Goal: Task Accomplishment & Management: Use online tool/utility

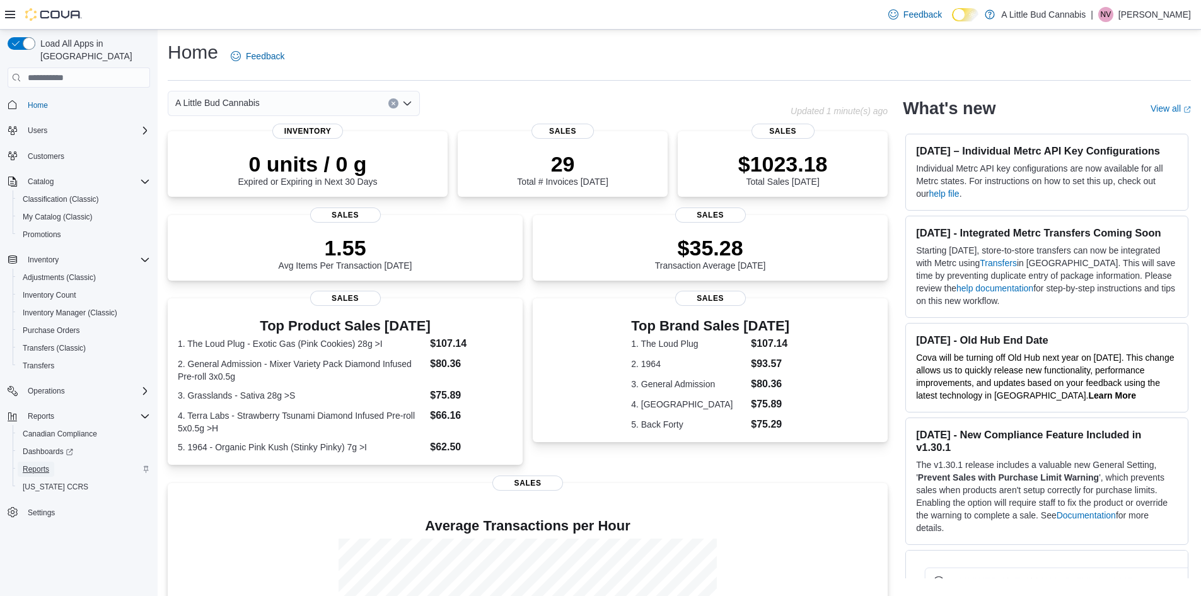
click at [38, 462] on span "Reports" at bounding box center [36, 469] width 26 height 15
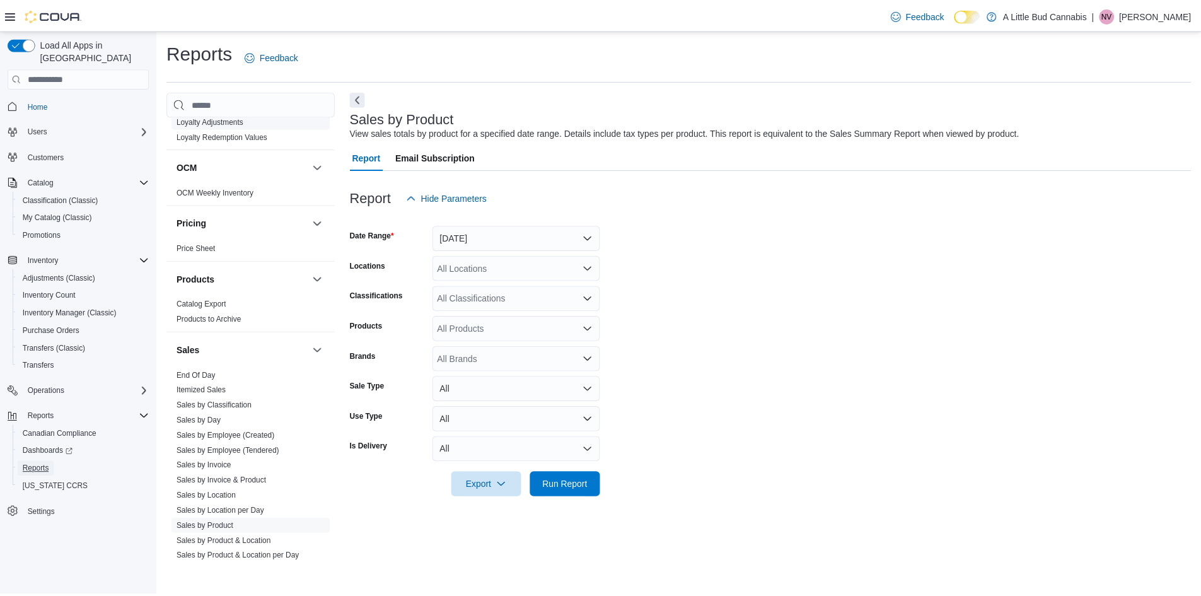
scroll to position [883, 0]
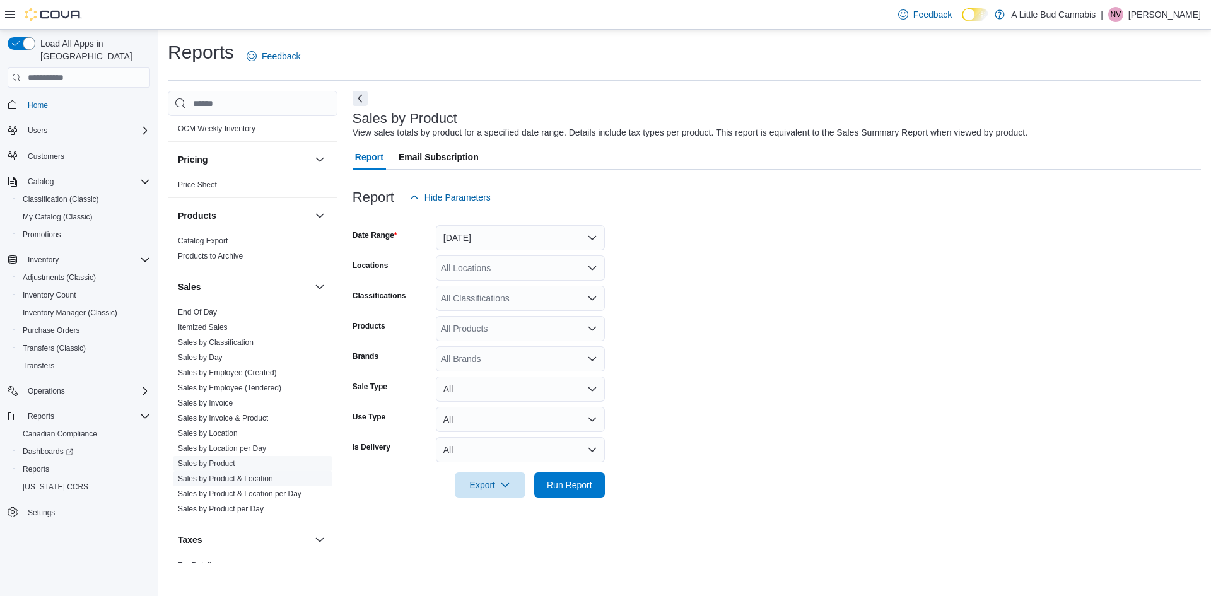
click at [248, 474] on link "Sales by Product & Location" at bounding box center [225, 478] width 95 height 9
click at [540, 238] on button "[DATE]" at bounding box center [520, 237] width 169 height 25
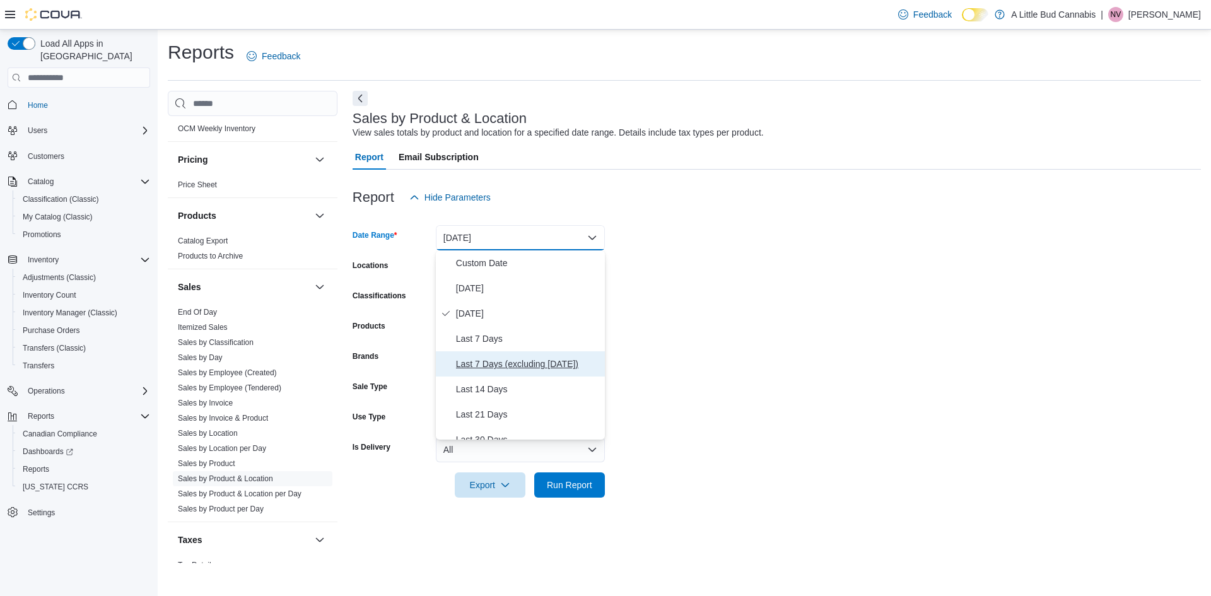
click at [533, 361] on span "Last 7 Days (excluding [DATE])" at bounding box center [528, 363] width 144 height 15
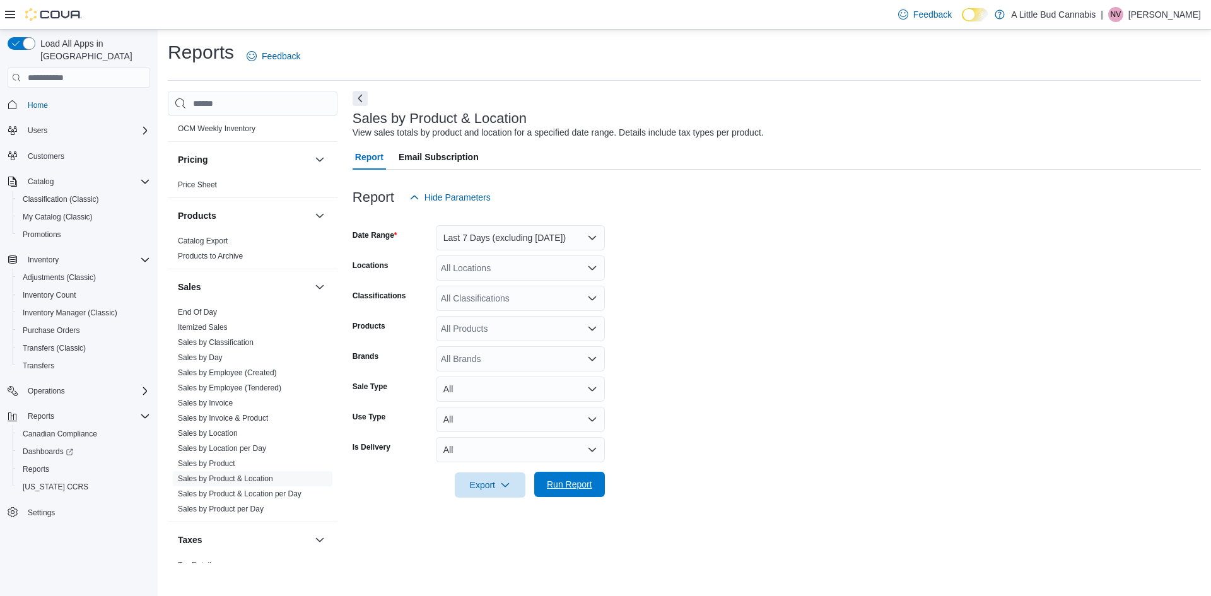
click at [574, 488] on span "Run Report" at bounding box center [569, 484] width 45 height 13
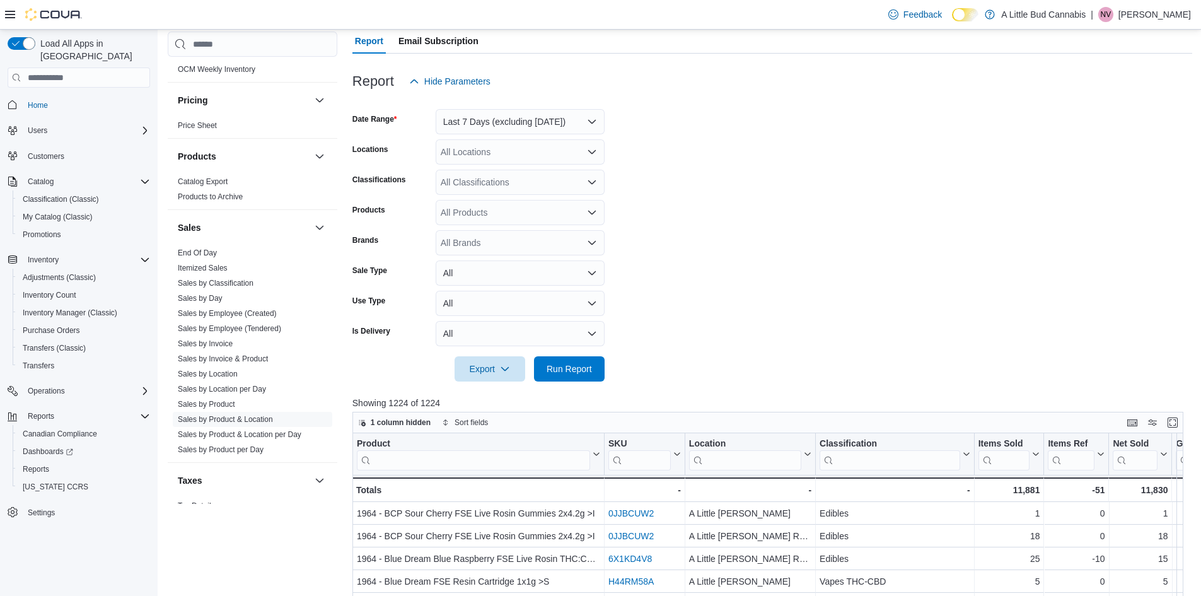
scroll to position [126, 0]
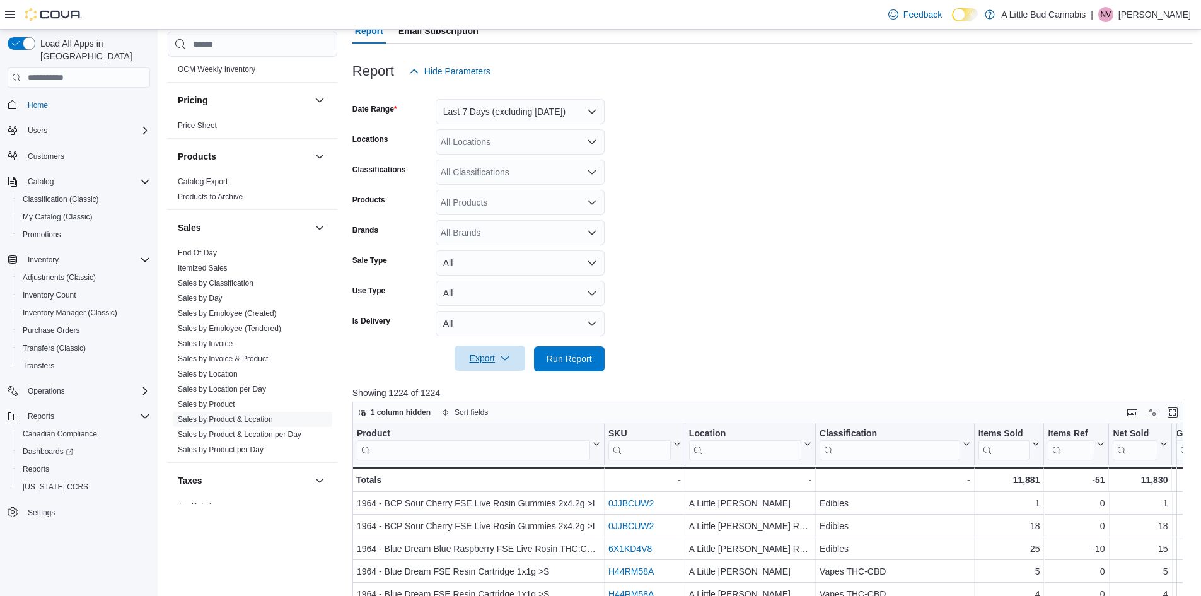
click at [495, 359] on span "Export" at bounding box center [489, 358] width 55 height 25
click at [493, 384] on span "Export to Excel" at bounding box center [492, 384] width 57 height 10
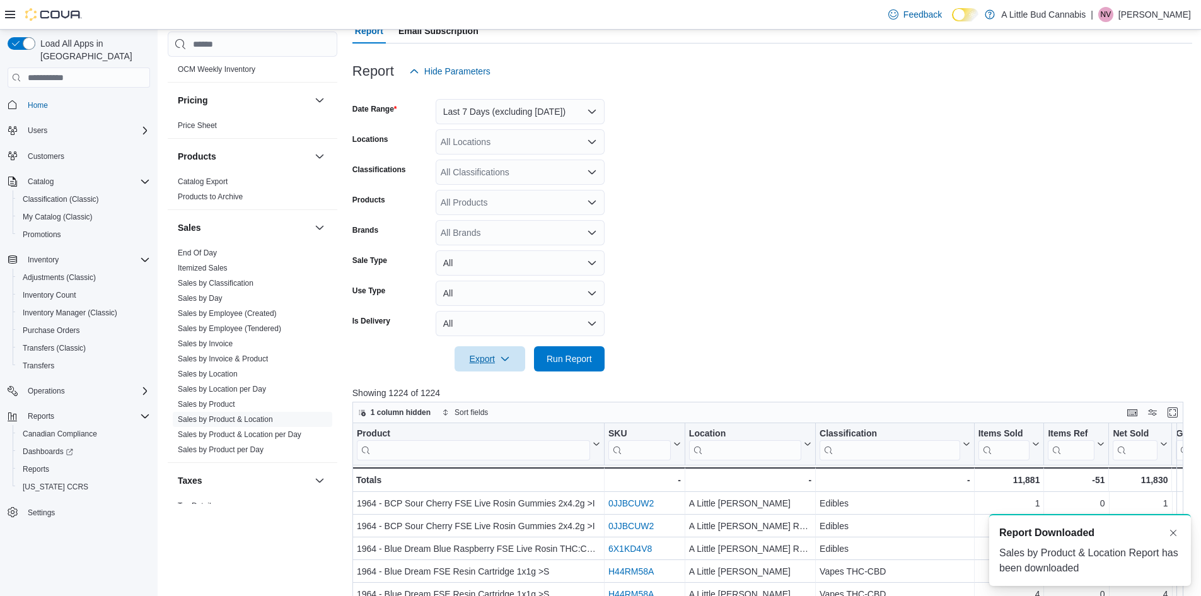
scroll to position [0, 0]
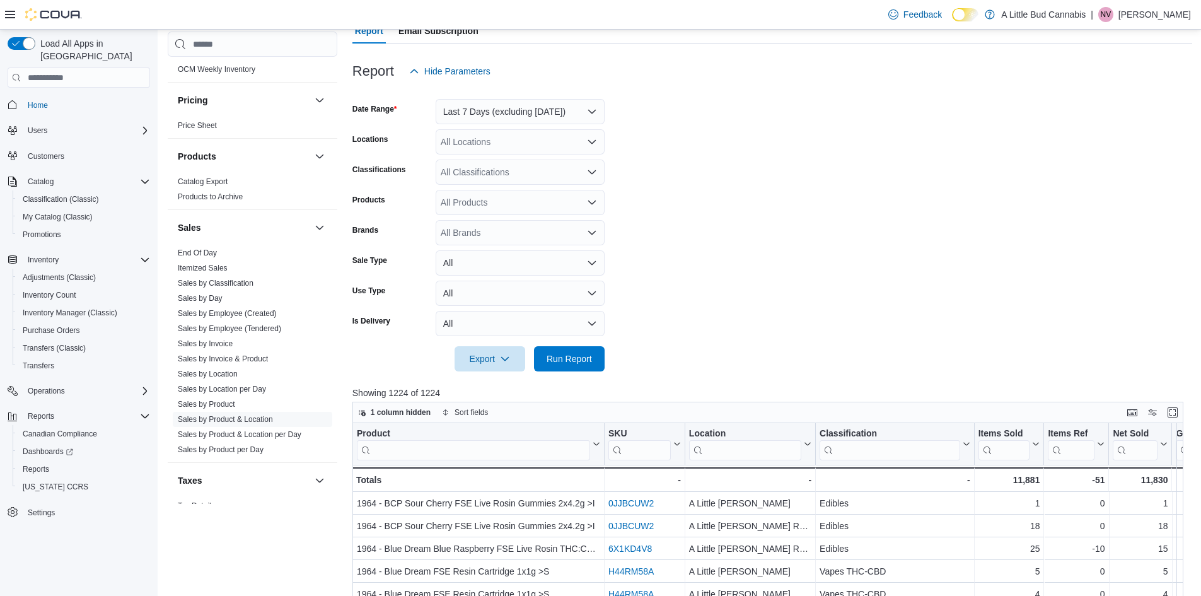
click at [896, 158] on form "Date Range Last 7 Days (excluding [DATE]) Locations All Locations Classificatio…" at bounding box center [773, 228] width 840 height 288
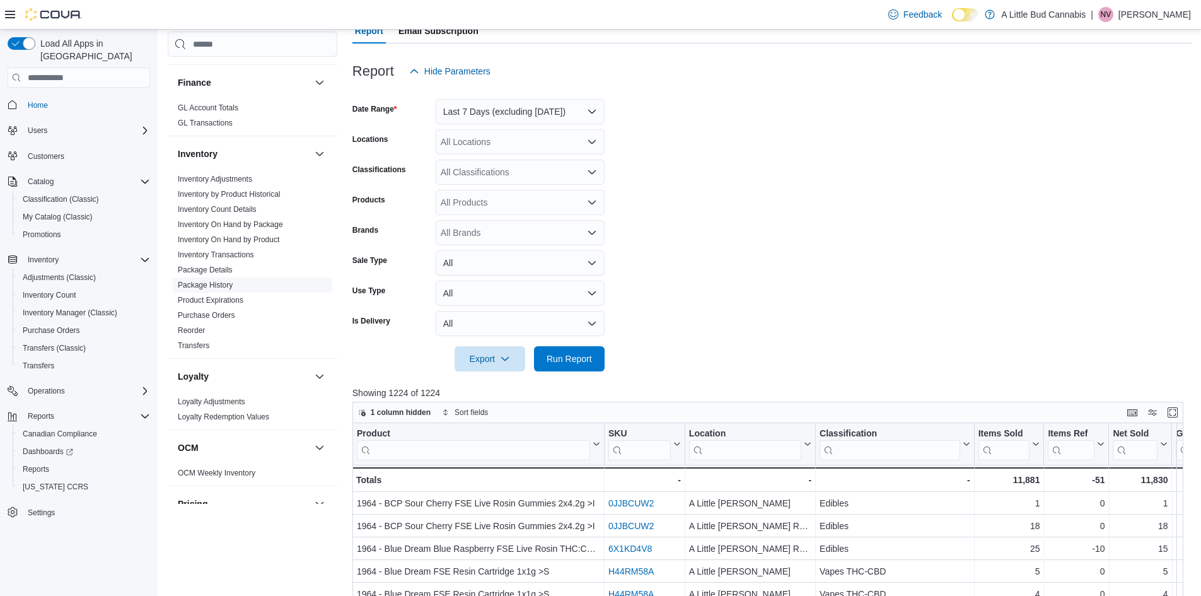
scroll to position [474, 0]
click at [238, 255] on link "Inventory Transactions" at bounding box center [216, 259] width 76 height 9
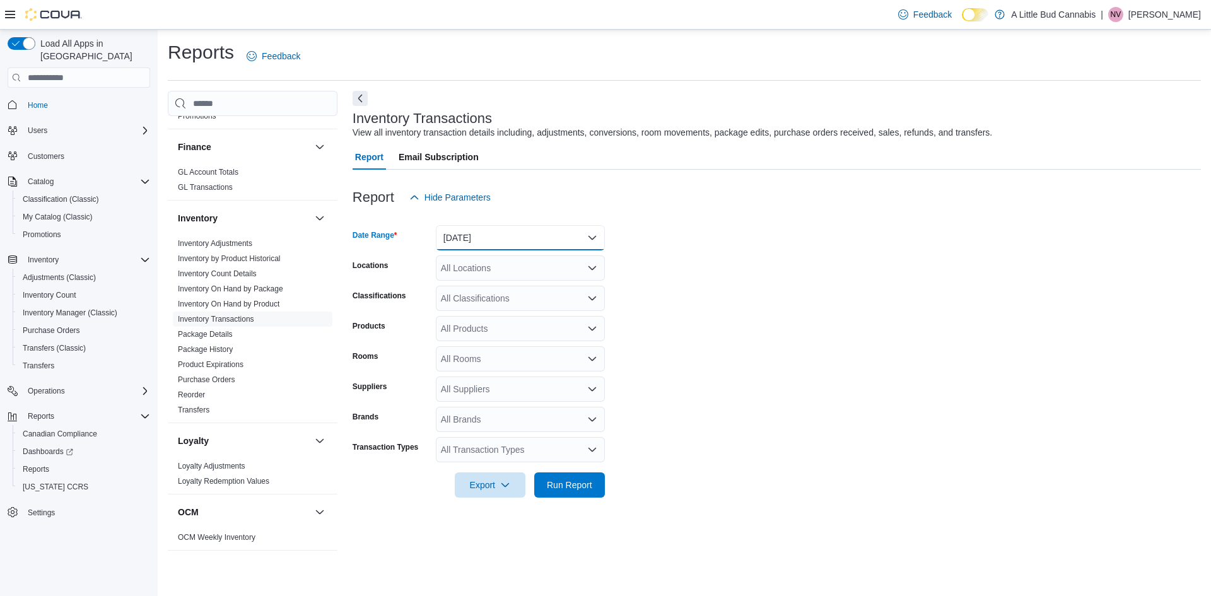
click at [522, 235] on button "[DATE]" at bounding box center [520, 237] width 169 height 25
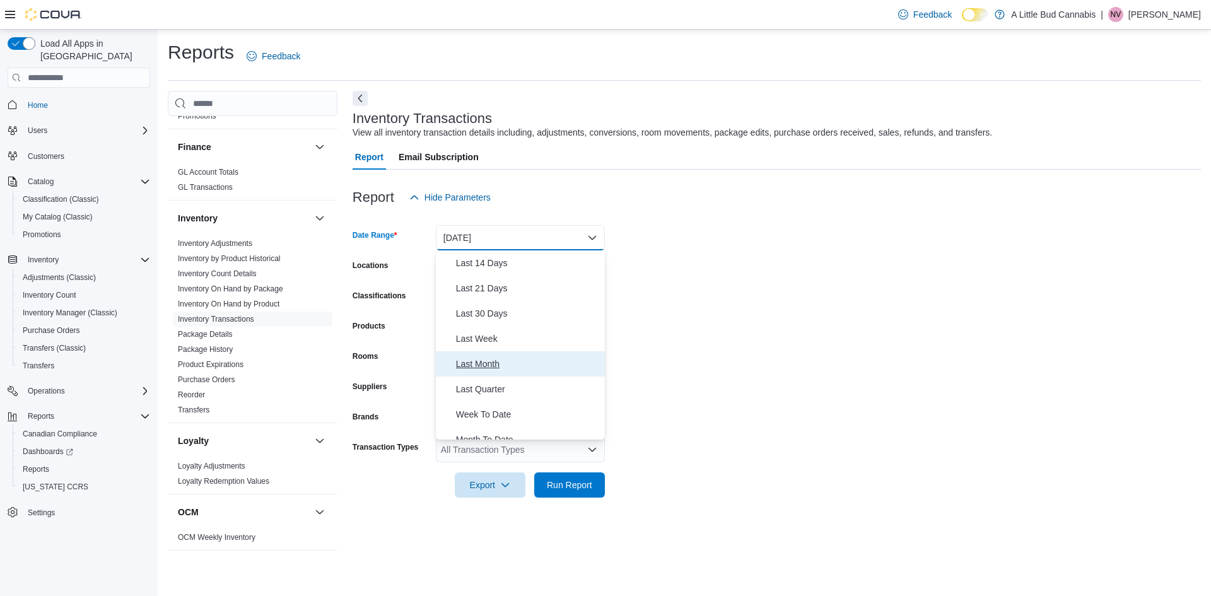
click at [488, 364] on span "Last Month" at bounding box center [528, 363] width 144 height 15
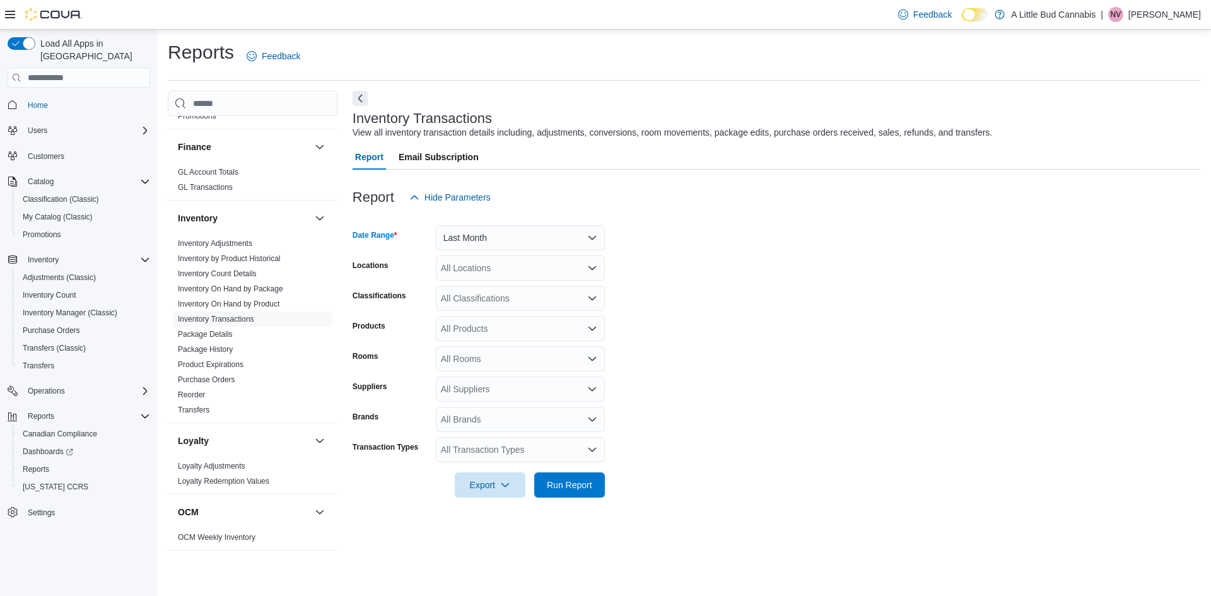
click at [505, 268] on div "All Locations" at bounding box center [520, 267] width 169 height 25
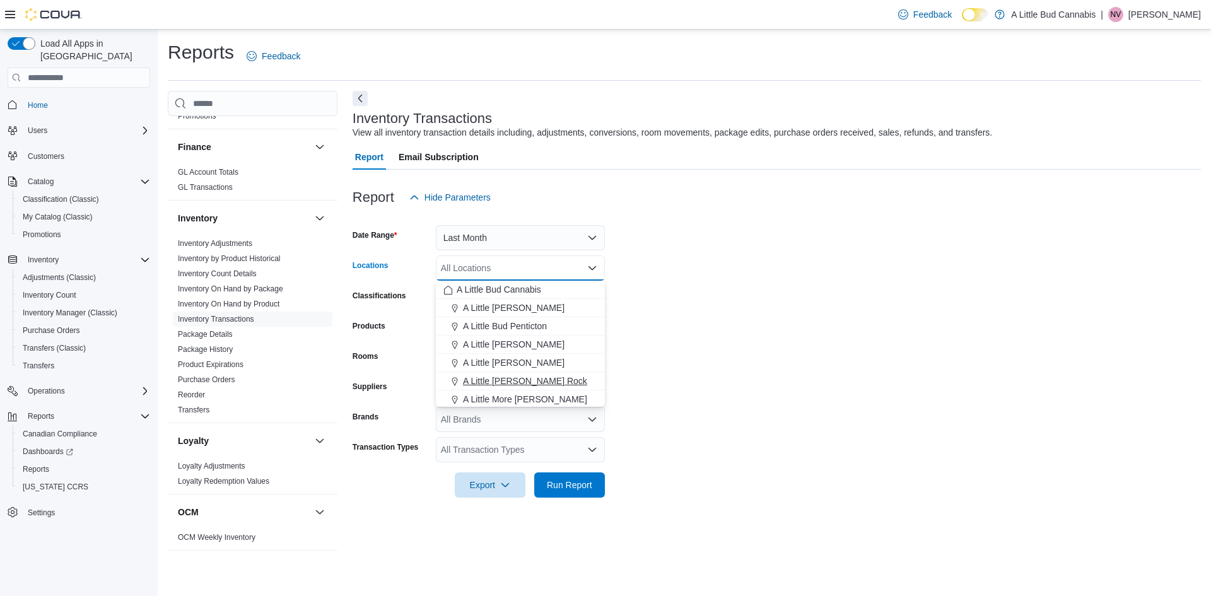
click at [547, 376] on span "A Little [PERSON_NAME] Rock" at bounding box center [525, 381] width 124 height 13
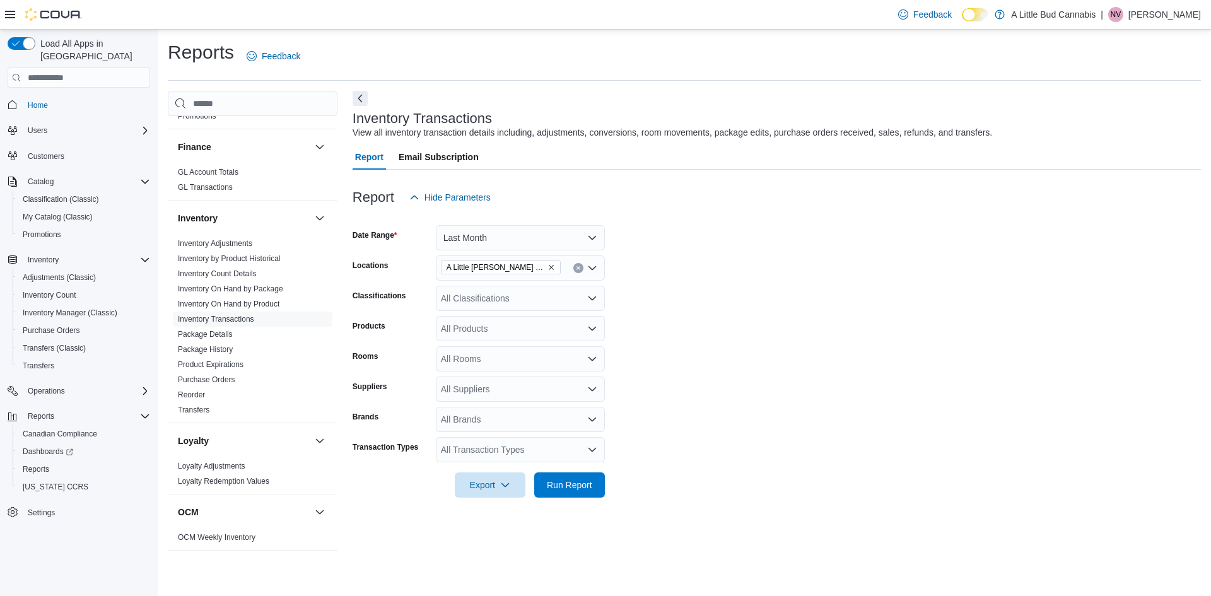
click at [684, 320] on form "Date Range Last Month Locations A Little [PERSON_NAME] Rock Classifications All…" at bounding box center [777, 354] width 848 height 288
click at [486, 335] on div "All Products" at bounding box center [520, 328] width 169 height 25
click at [493, 371] on div "All Rooms" at bounding box center [520, 358] width 169 height 25
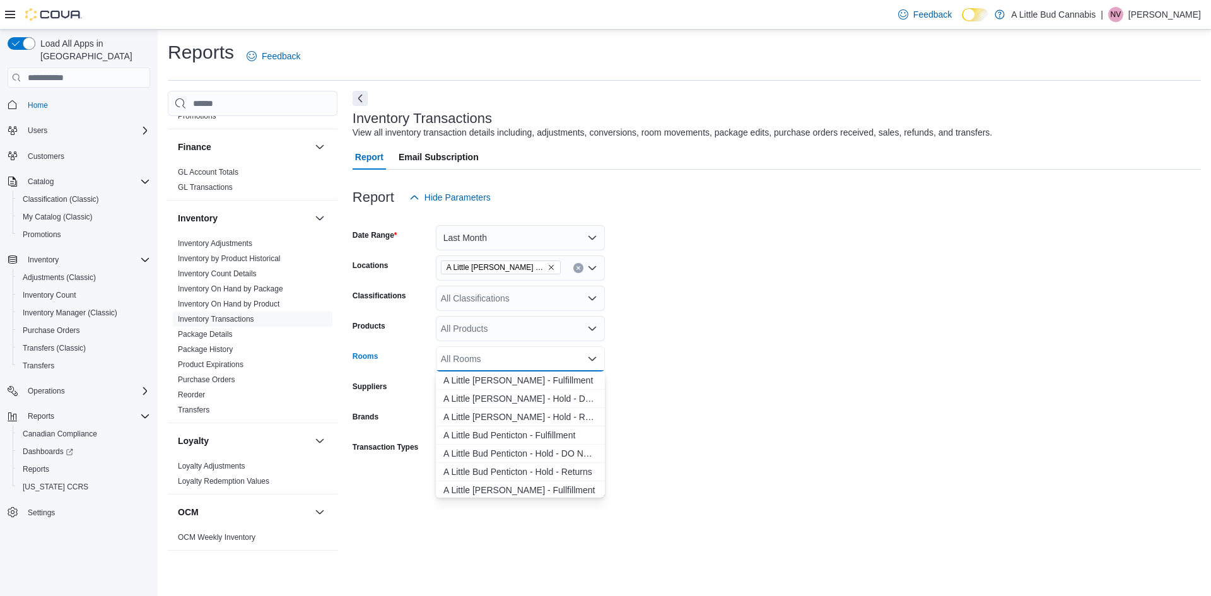
click at [833, 371] on form "Date Range Last Month Locations A Little [PERSON_NAME] Rock Classifications All…" at bounding box center [777, 354] width 848 height 288
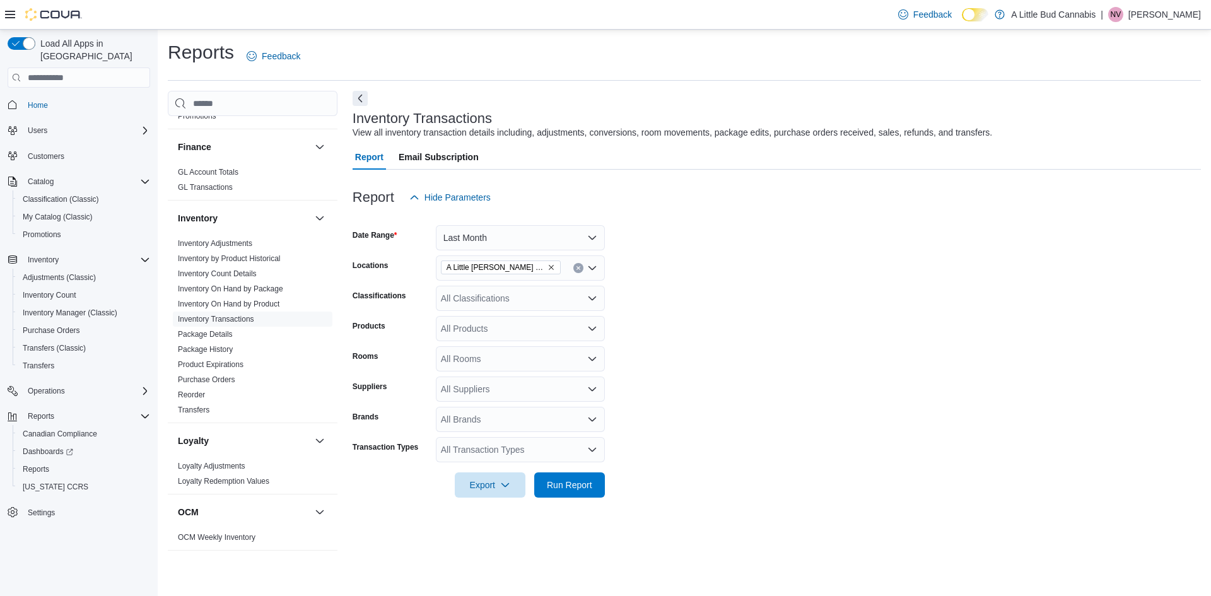
click at [534, 299] on div "All Classifications" at bounding box center [520, 298] width 169 height 25
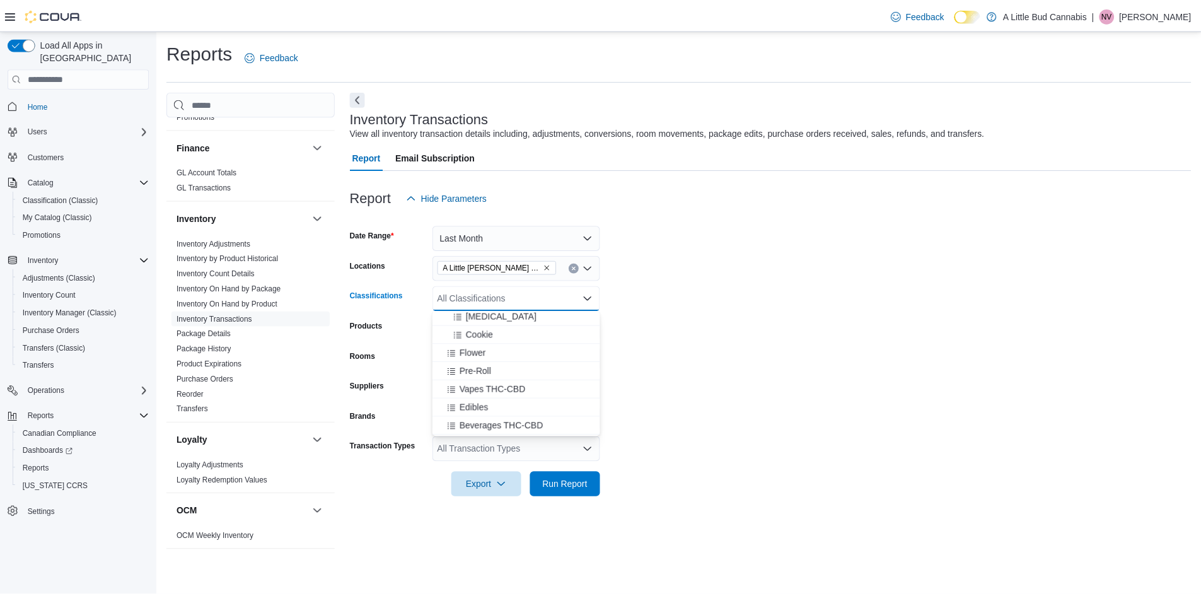
scroll to position [189, 0]
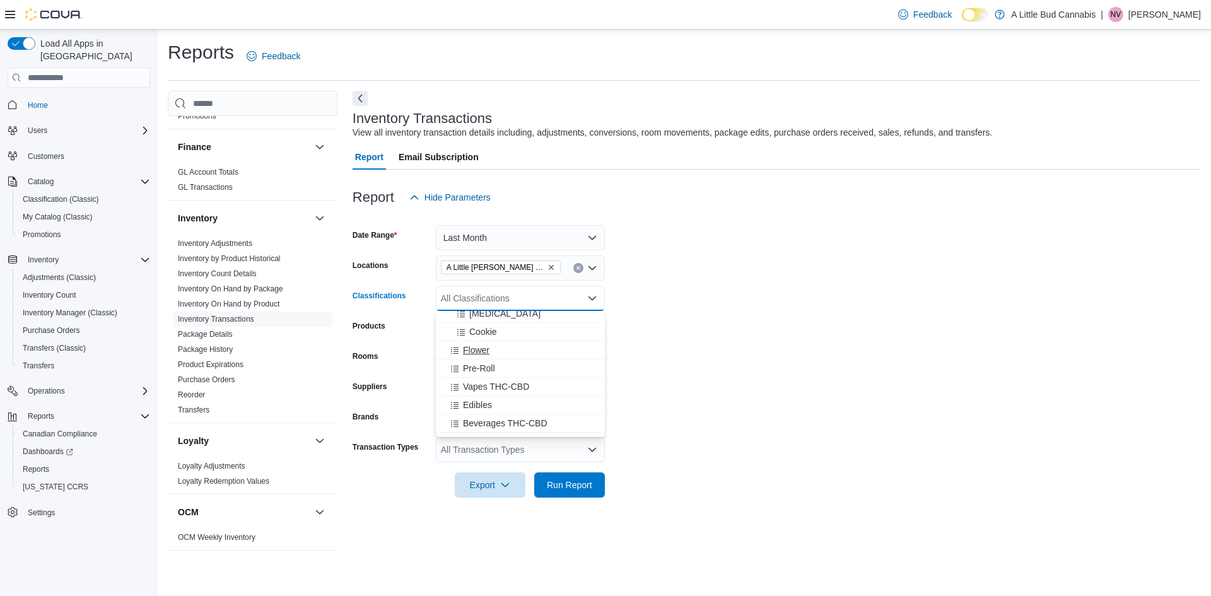
click at [479, 354] on span "Flower" at bounding box center [476, 350] width 26 height 13
click at [478, 350] on span "Pre-Roll" at bounding box center [479, 350] width 32 height 13
click at [479, 352] on span "Vapes THC-CBD" at bounding box center [496, 350] width 66 height 13
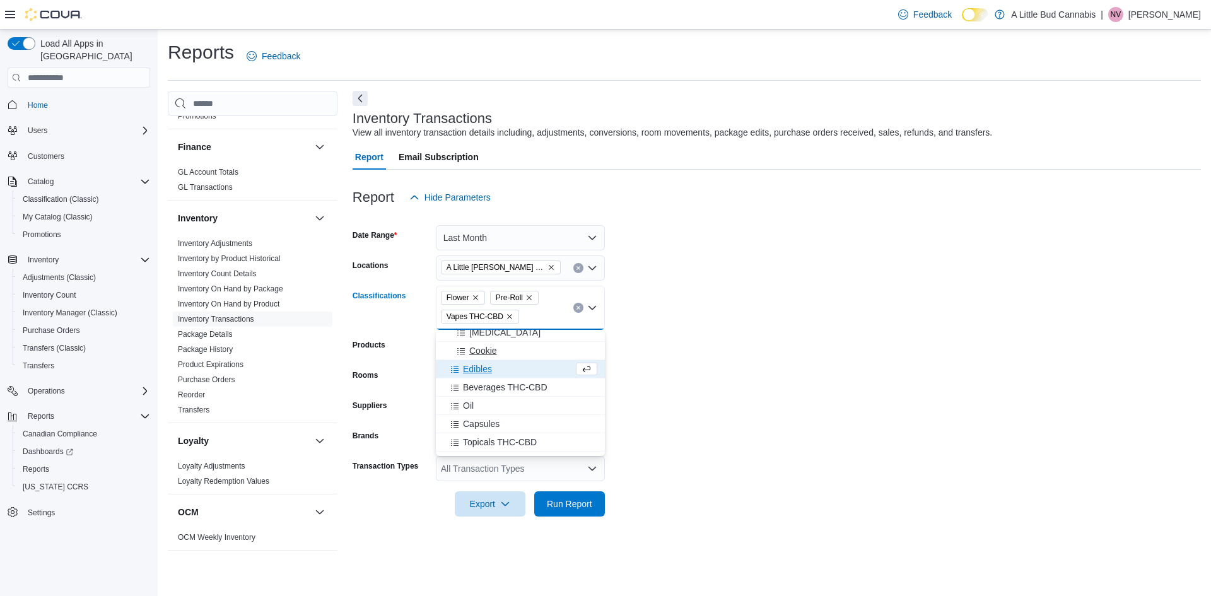
click at [478, 368] on span "Edibles" at bounding box center [477, 369] width 29 height 13
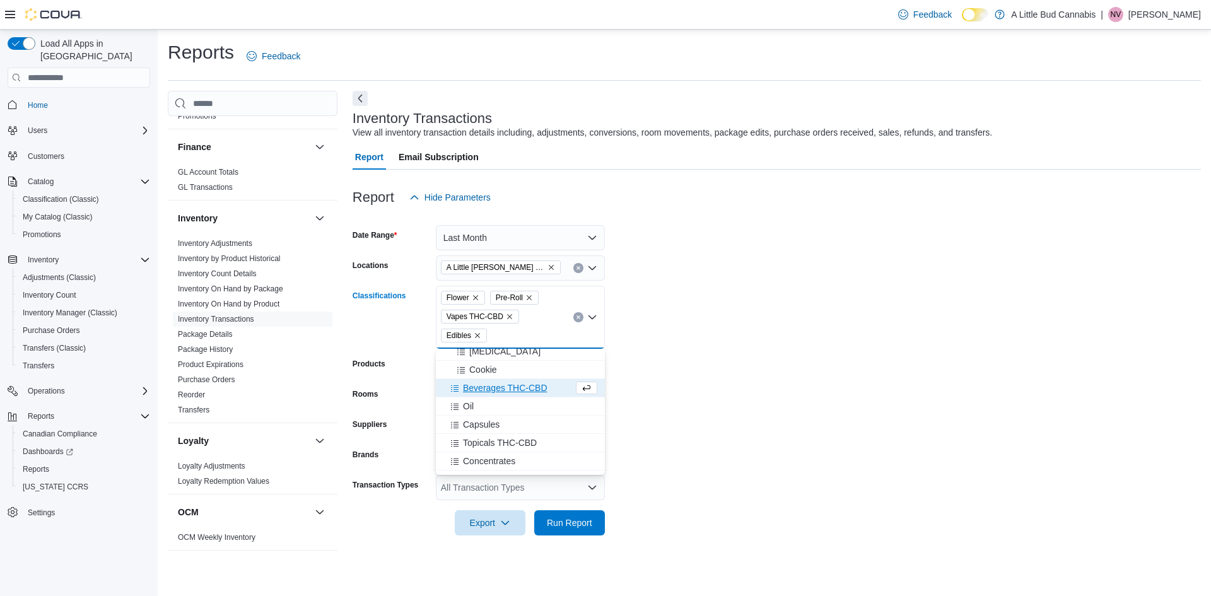
click at [477, 385] on span "Beverages THC-CBD" at bounding box center [505, 388] width 85 height 13
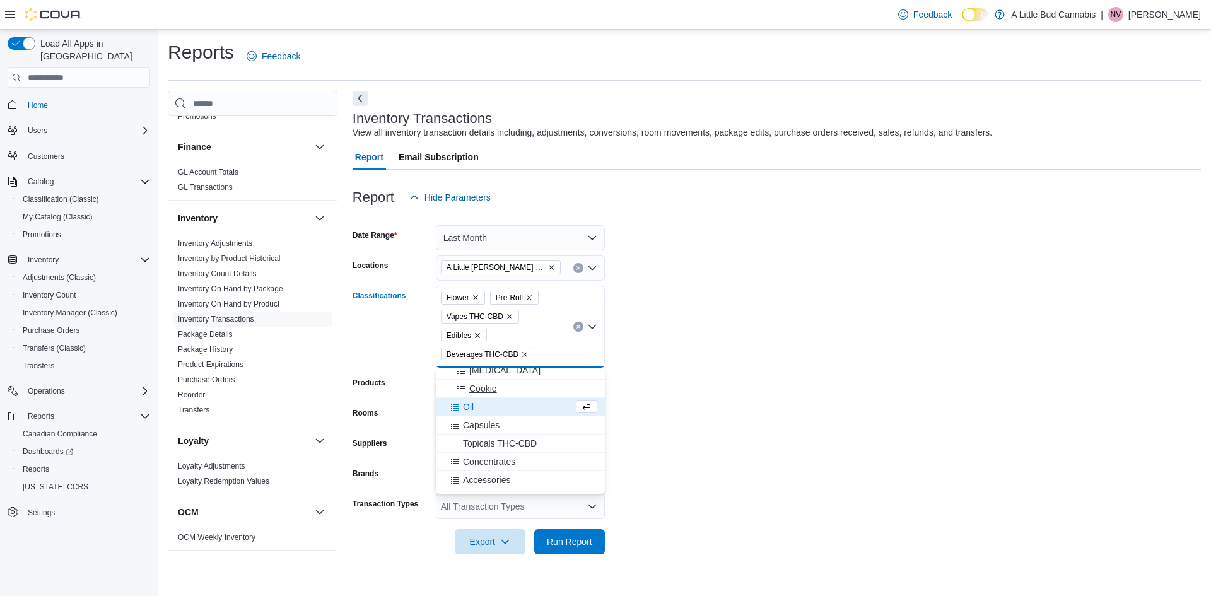
drag, startPoint x: 467, startPoint y: 408, endPoint x: 467, endPoint y: 416, distance: 8.2
click at [466, 411] on span "Oil" at bounding box center [468, 406] width 11 height 13
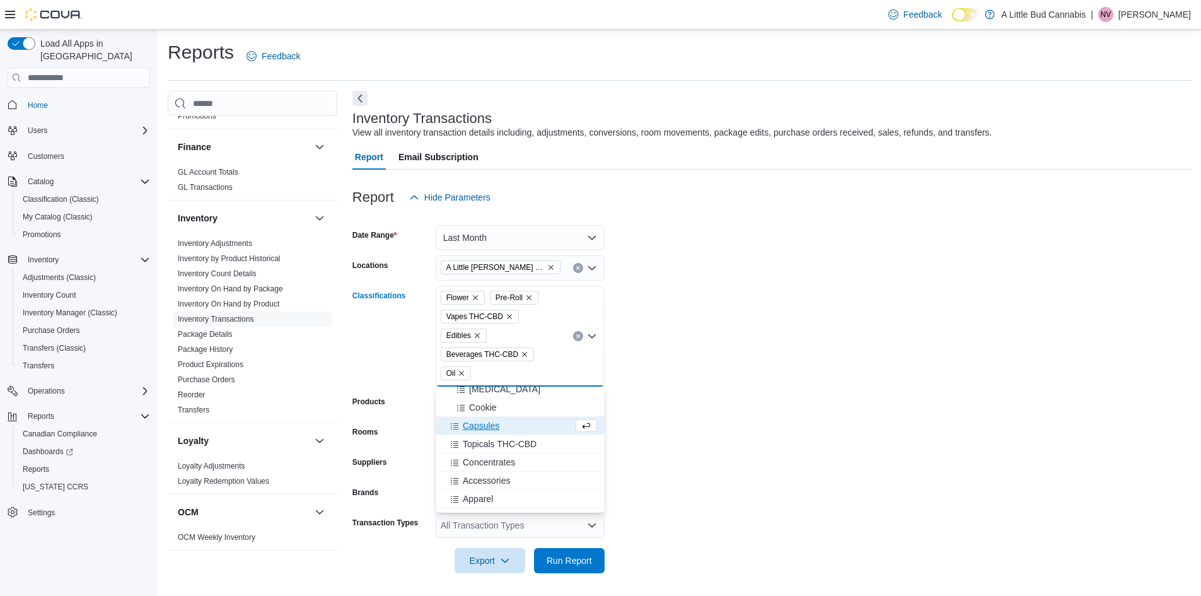
click at [474, 427] on span "Capsules" at bounding box center [481, 425] width 37 height 13
click at [494, 426] on span "Topicals THC-CBD" at bounding box center [500, 425] width 74 height 13
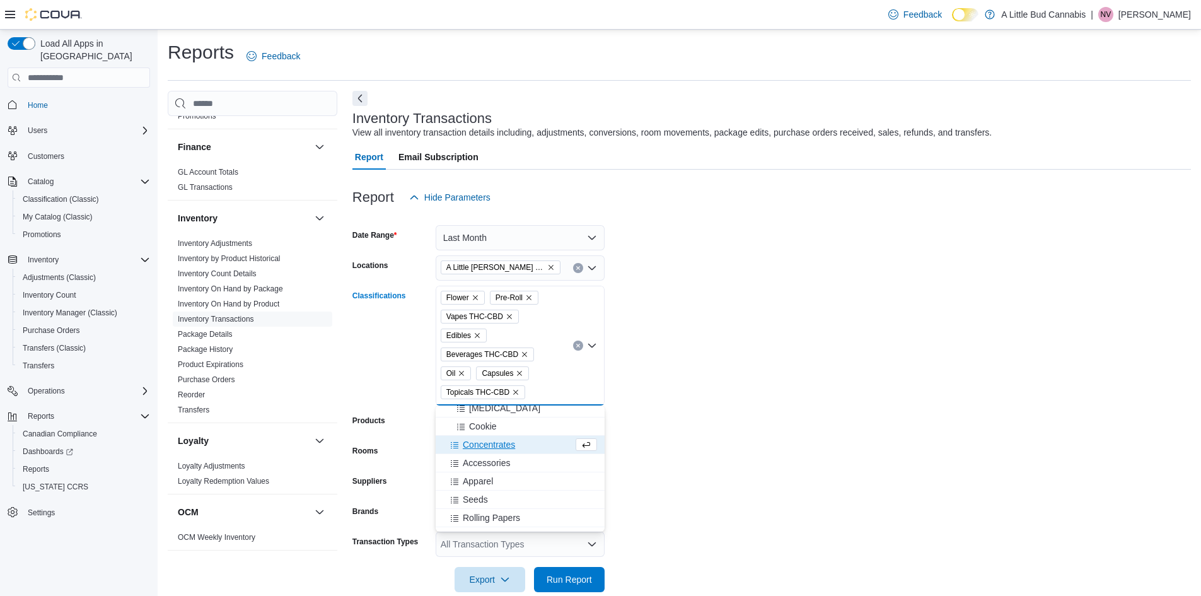
click at [503, 443] on span "Concentrates" at bounding box center [489, 444] width 52 height 13
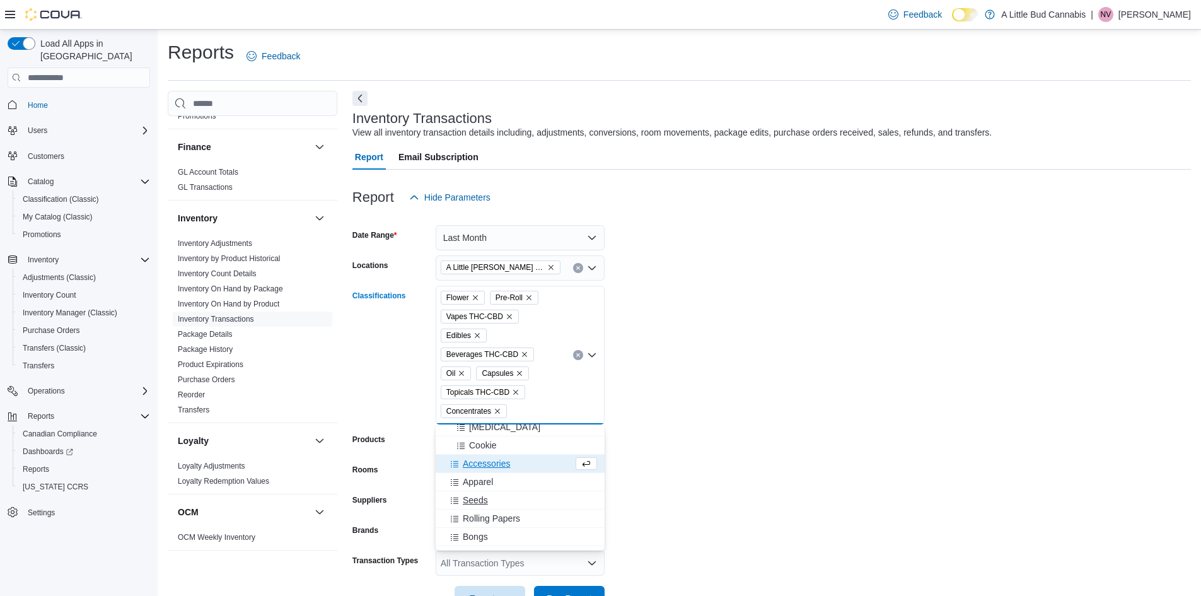
click at [478, 503] on span "Seeds" at bounding box center [475, 500] width 25 height 13
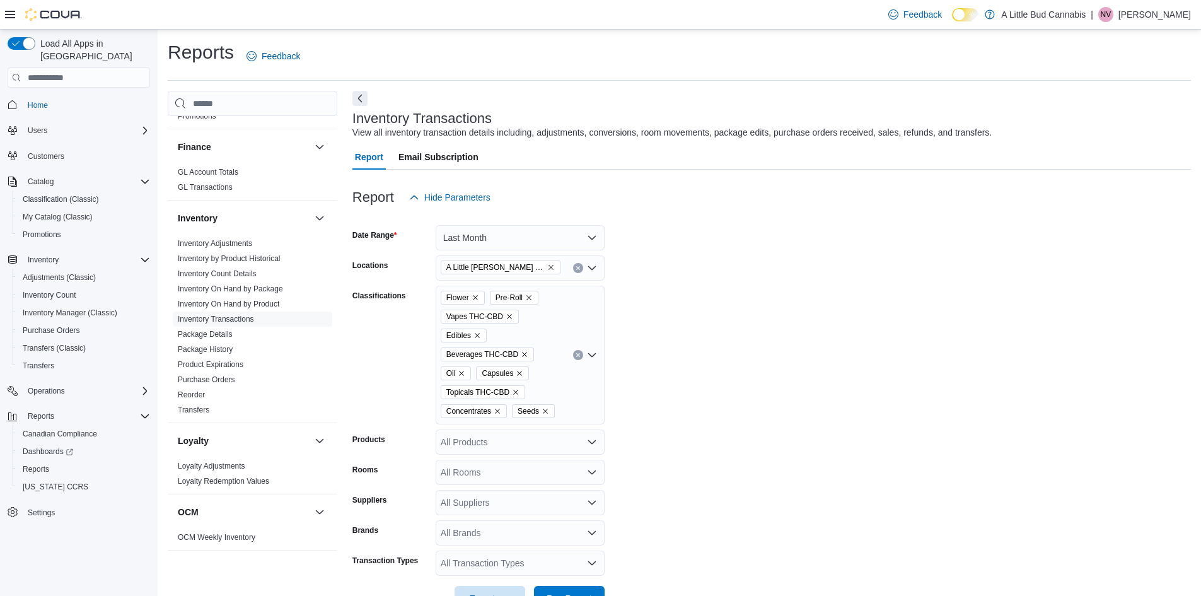
click at [861, 347] on form "Date Range Last Month Locations A Little [PERSON_NAME] Rock Classifications Flo…" at bounding box center [772, 410] width 839 height 401
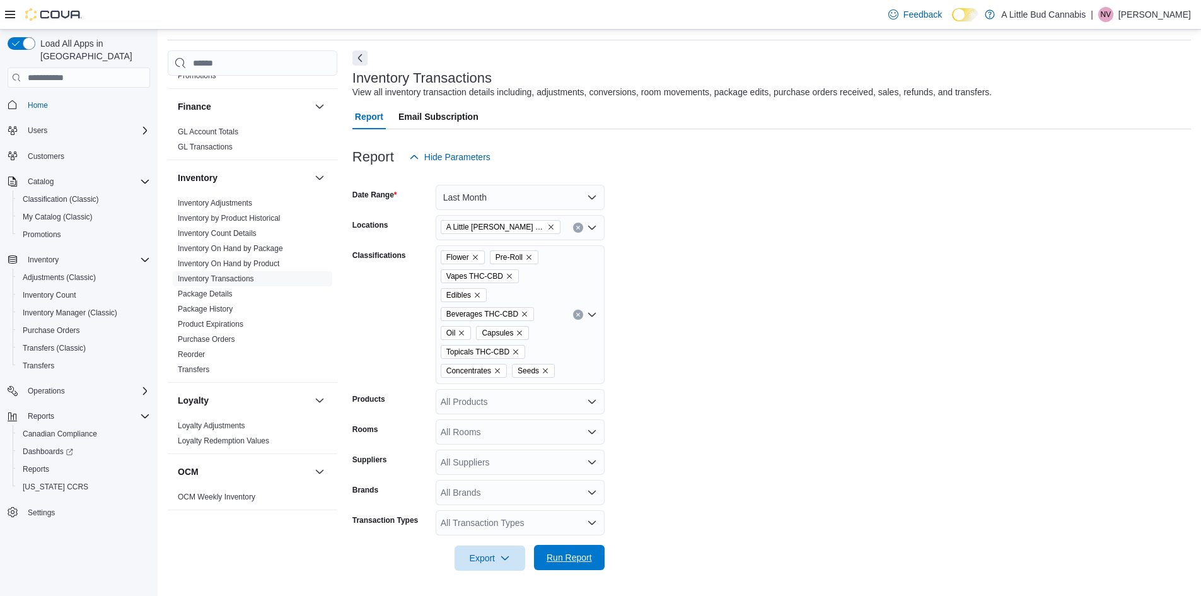
click at [584, 552] on span "Run Report" at bounding box center [569, 557] width 45 height 13
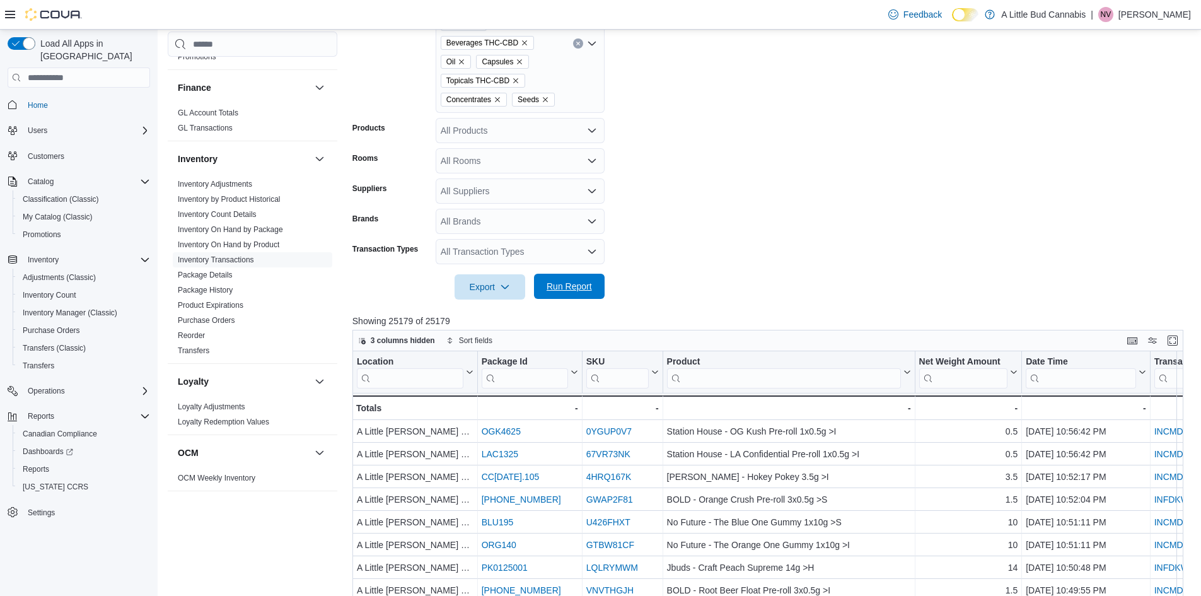
scroll to position [293, 0]
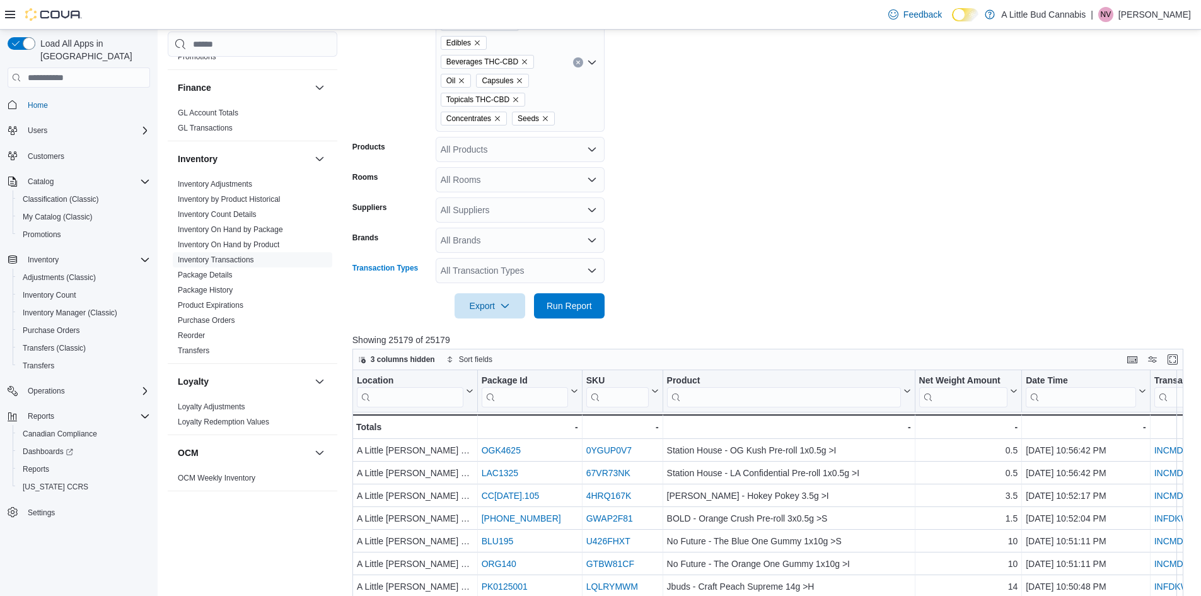
click at [541, 265] on div "All Transaction Types" at bounding box center [520, 270] width 169 height 25
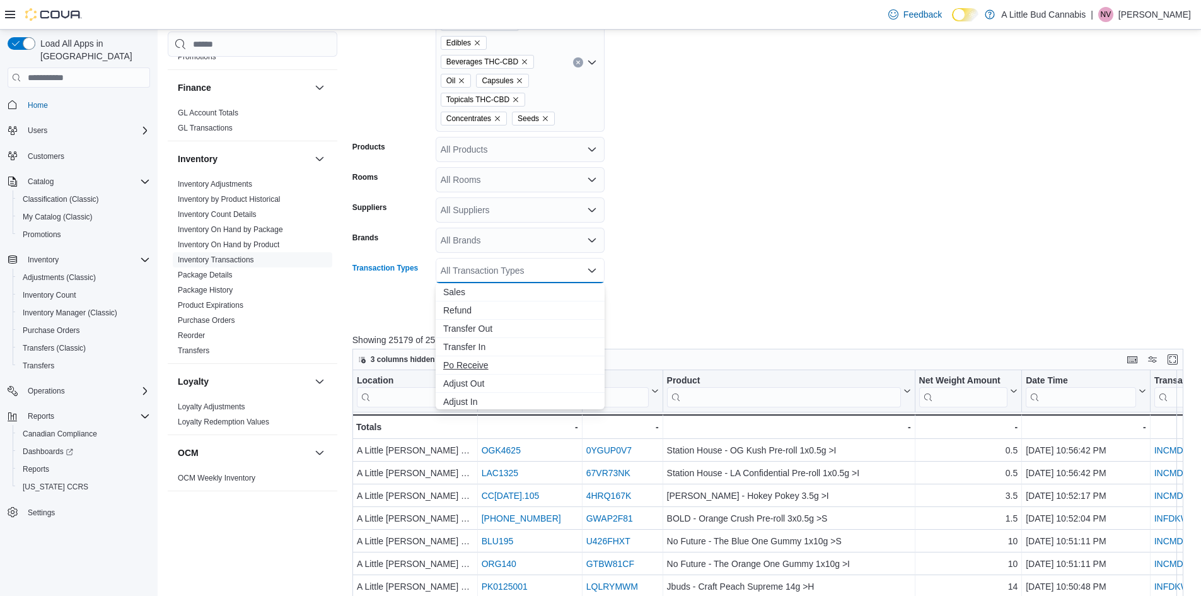
click at [494, 362] on span "Po Receive" at bounding box center [520, 365] width 154 height 13
click at [660, 304] on form "Date Range Last Month Locations A Little [PERSON_NAME] Rock Classifications Flo…" at bounding box center [773, 117] width 840 height 401
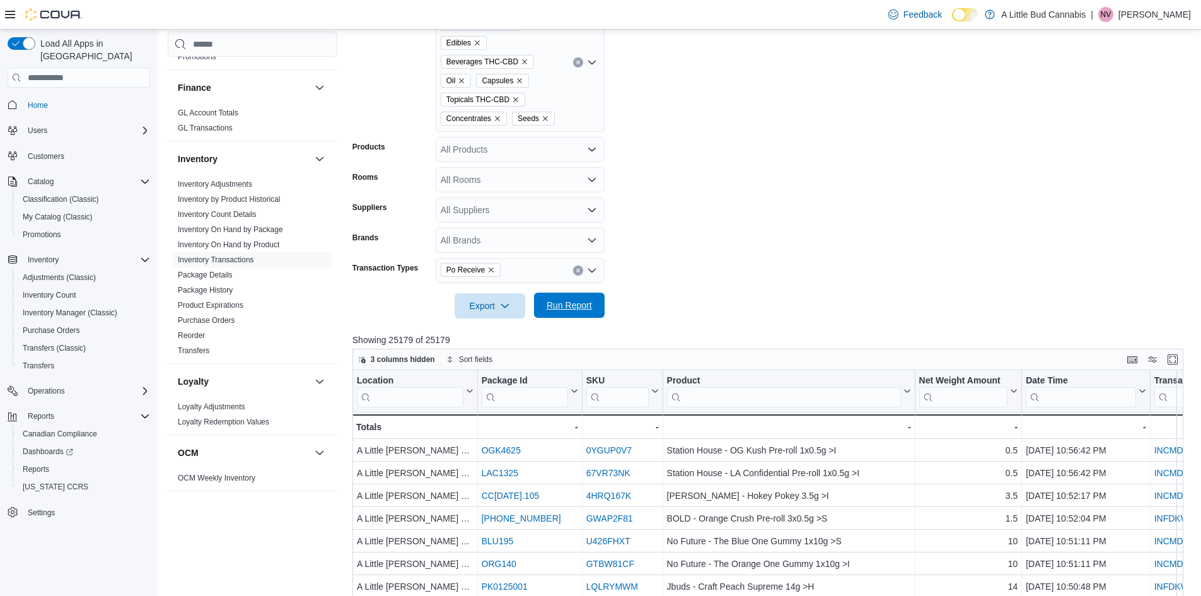
click at [581, 306] on span "Run Report" at bounding box center [569, 305] width 45 height 13
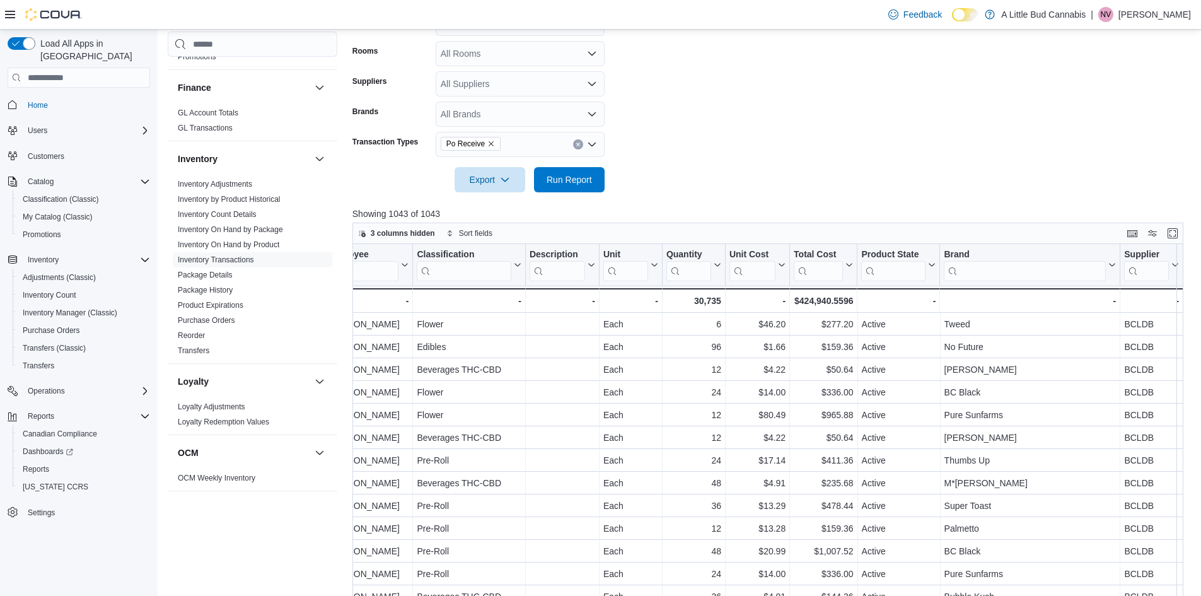
scroll to position [0, 1087]
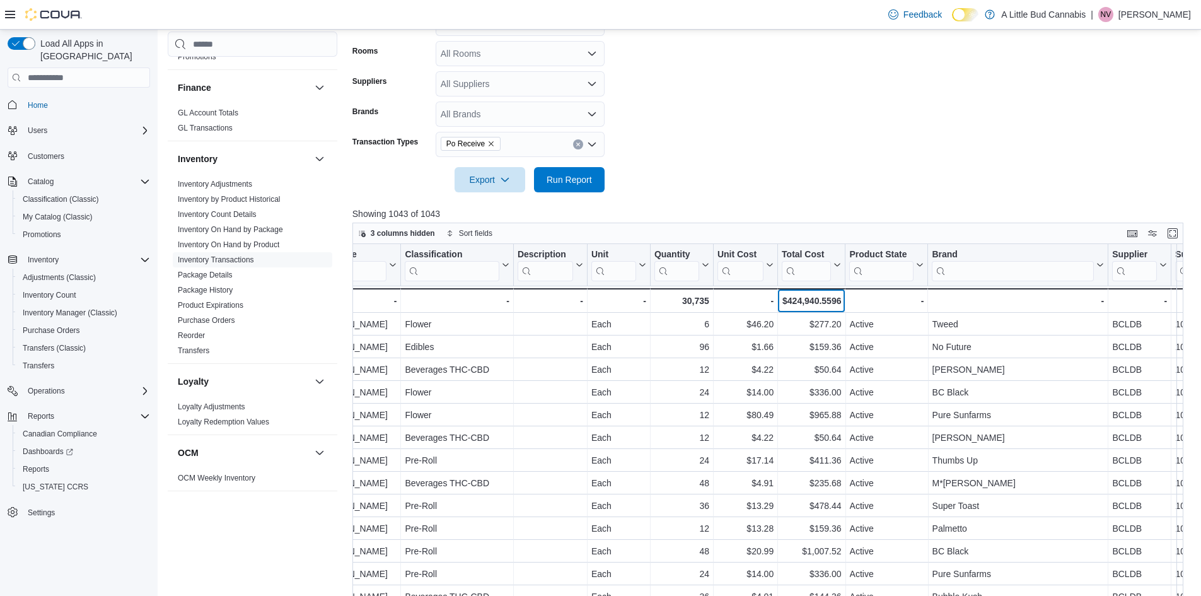
click at [808, 300] on div "$424,940.5596" at bounding box center [811, 300] width 59 height 15
click at [808, 299] on div "$424,940.5596" at bounding box center [811, 300] width 59 height 15
copy div "424,940.5596"
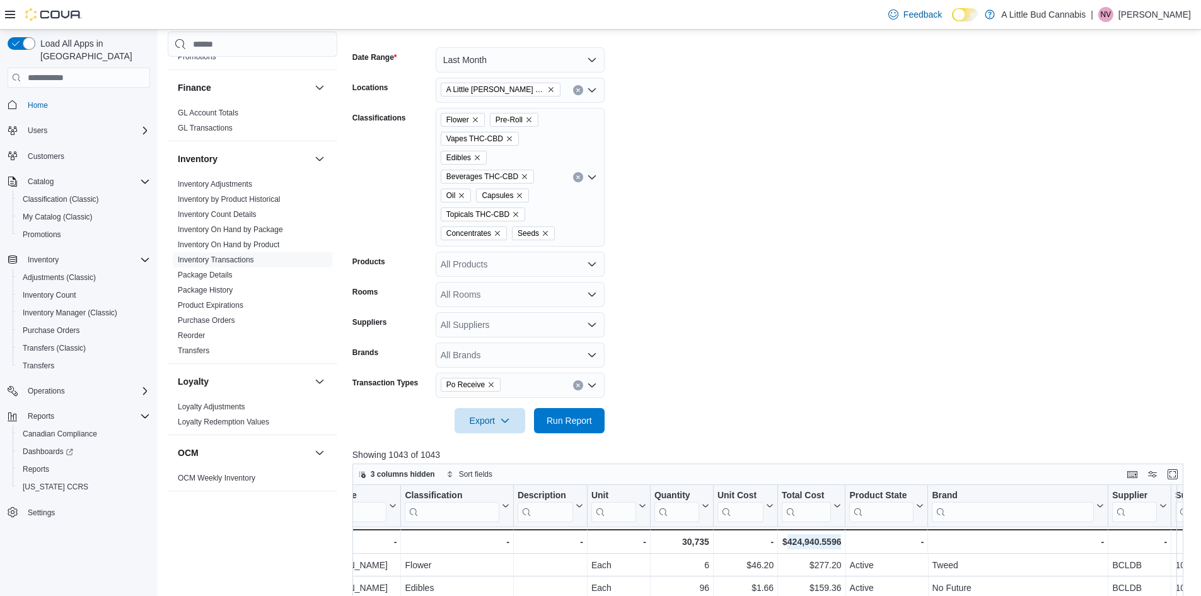
scroll to position [103, 0]
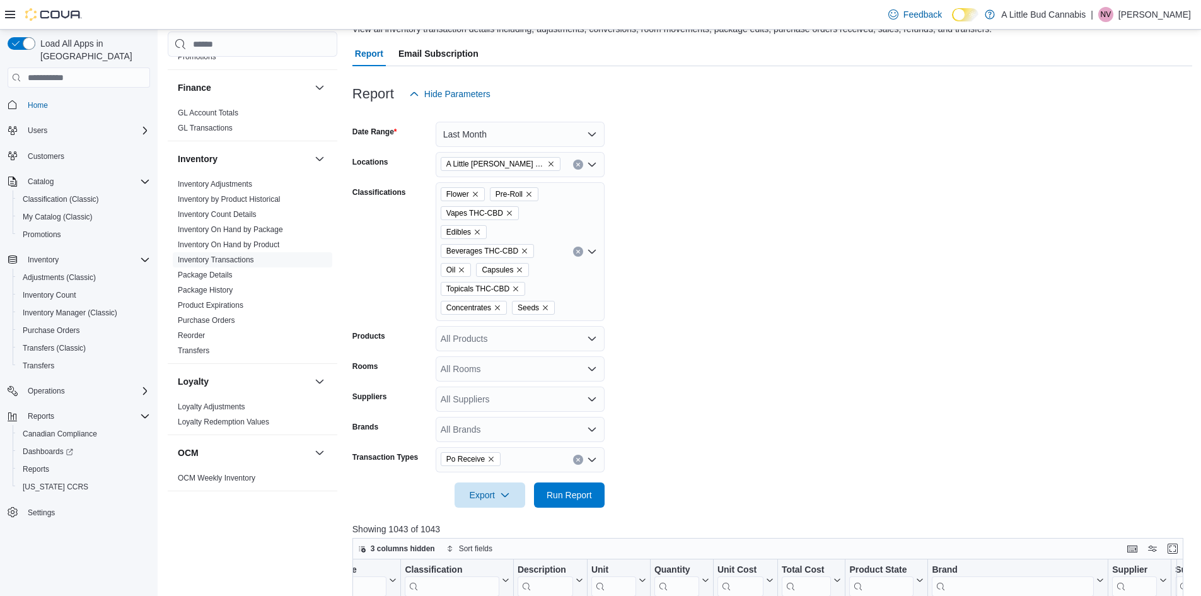
click at [547, 160] on icon "Remove A Little Bud White Rock from selection in this group" at bounding box center [551, 164] width 8 height 8
type input "***"
click at [517, 184] on span "A Little [PERSON_NAME]" at bounding box center [514, 186] width 102 height 13
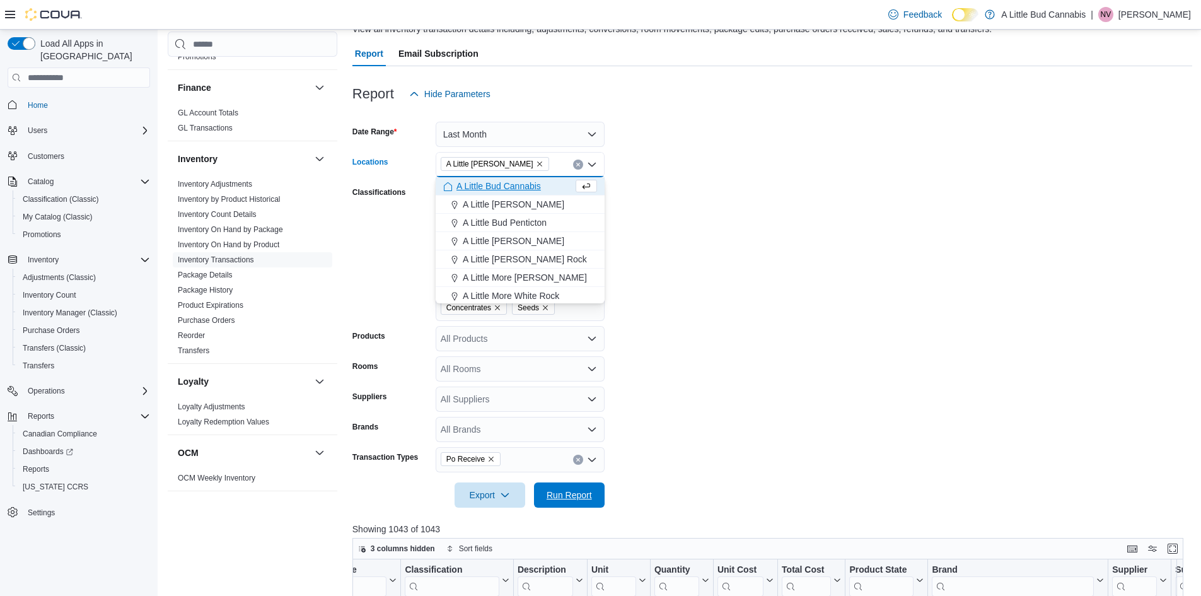
click at [569, 498] on span "Run Report" at bounding box center [569, 495] width 45 height 13
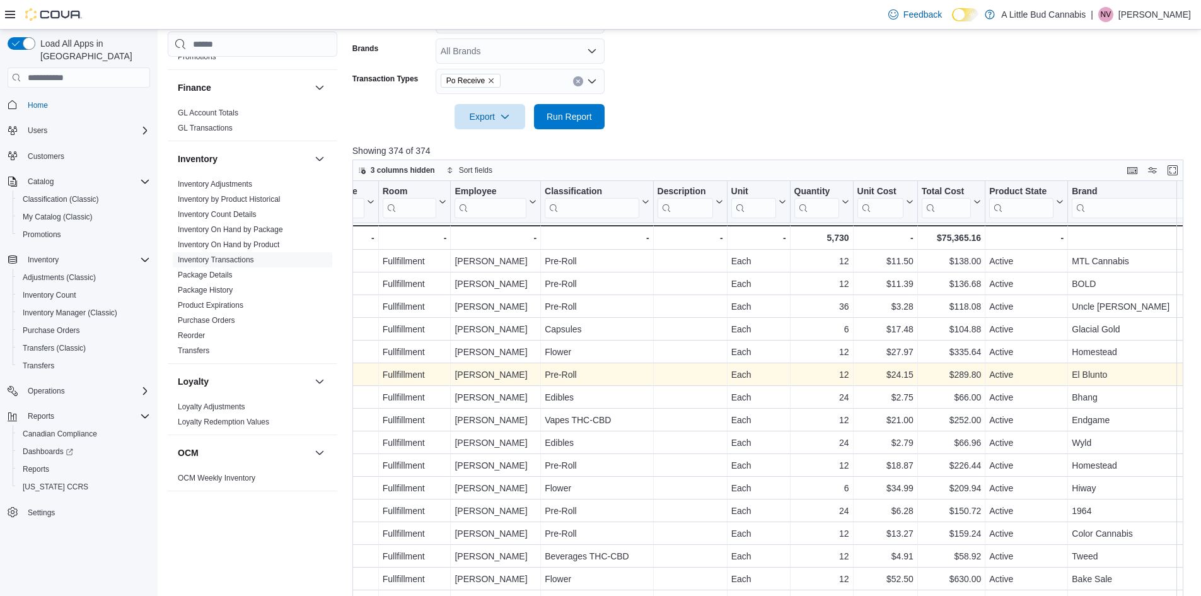
scroll to position [0, 955]
click at [950, 235] on div "$75,365.16" at bounding box center [950, 237] width 59 height 15
click at [950, 234] on div "$75,365.16" at bounding box center [950, 237] width 59 height 15
copy div "75,365.16"
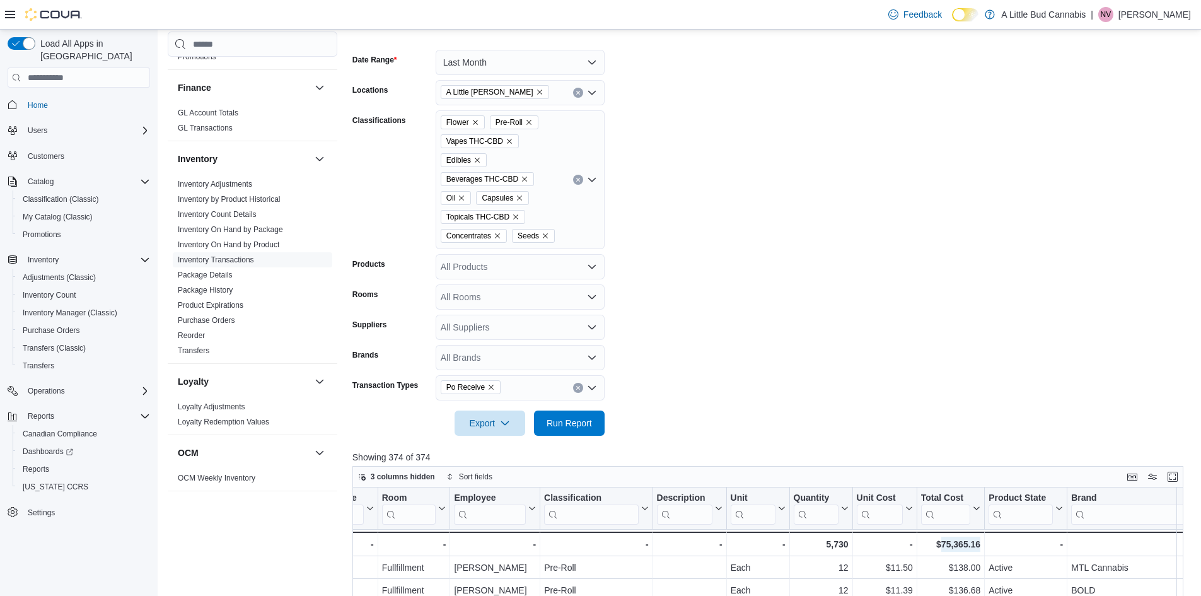
scroll to position [166, 0]
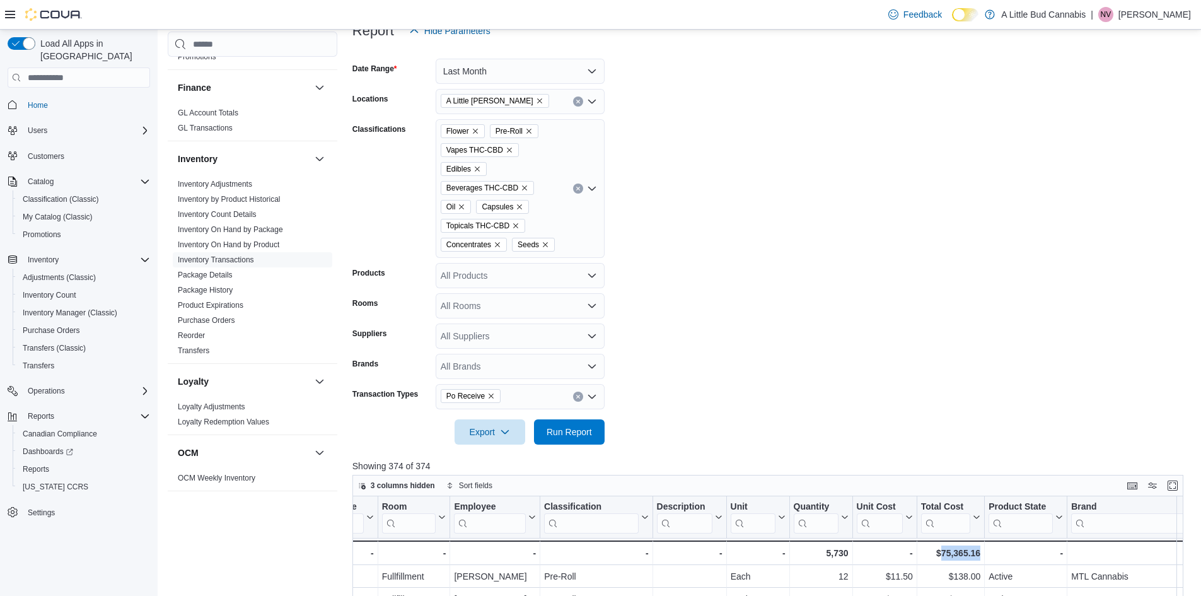
click at [540, 99] on icon "Remove A Little Bud Summerland from selection in this group" at bounding box center [539, 100] width 5 height 5
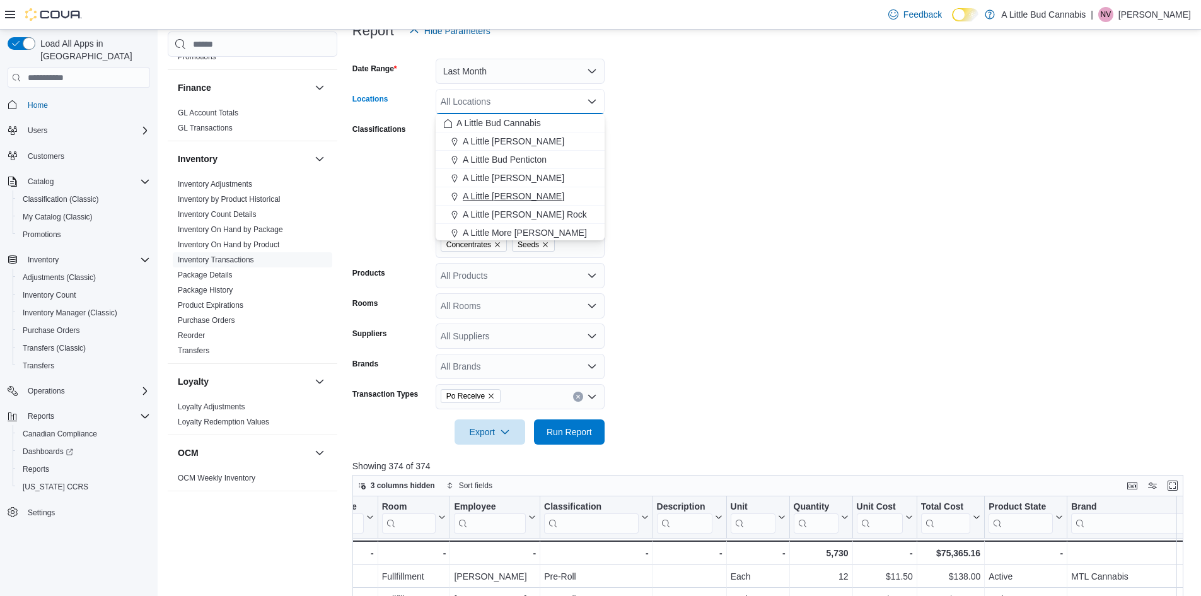
click at [534, 194] on span "A Little [PERSON_NAME]" at bounding box center [514, 196] width 102 height 13
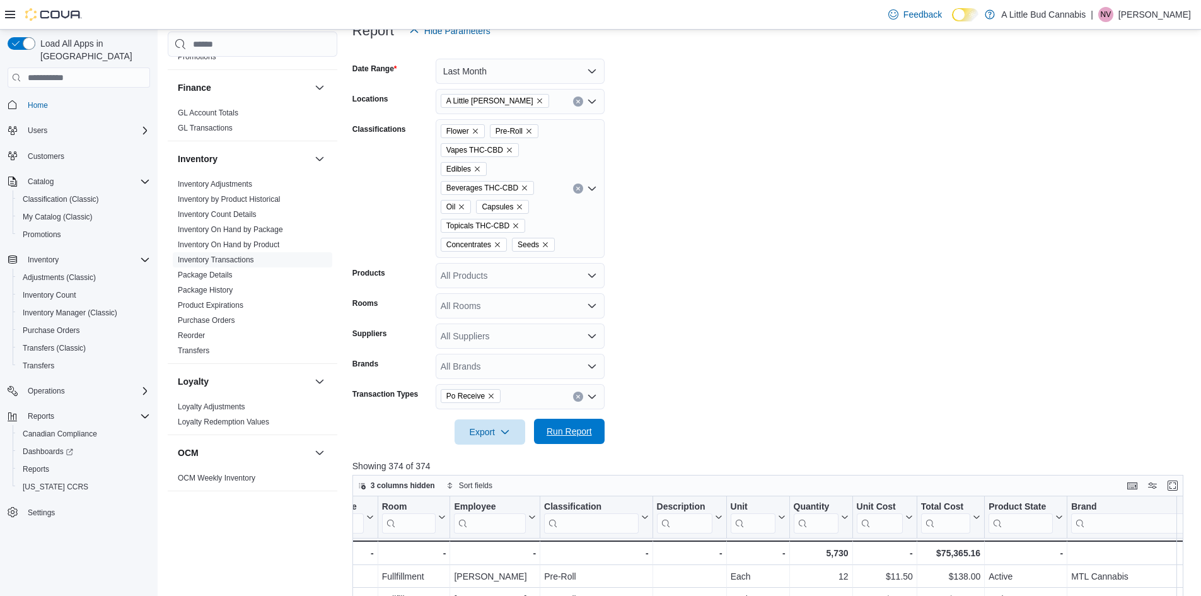
click at [575, 434] on span "Run Report" at bounding box center [569, 431] width 45 height 13
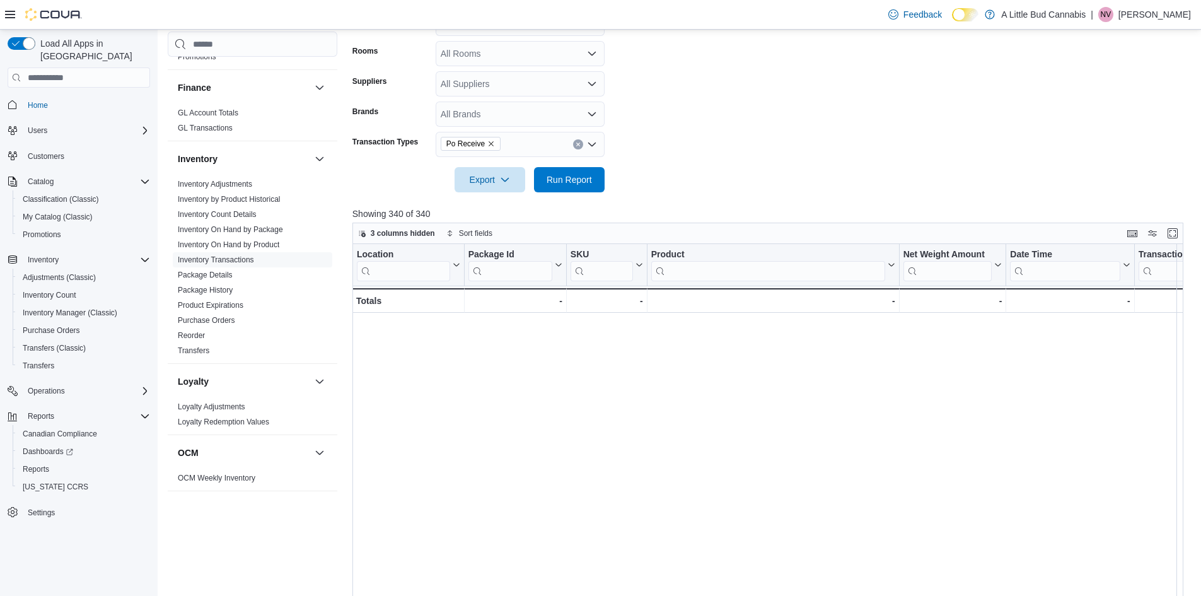
scroll to position [0, 1228]
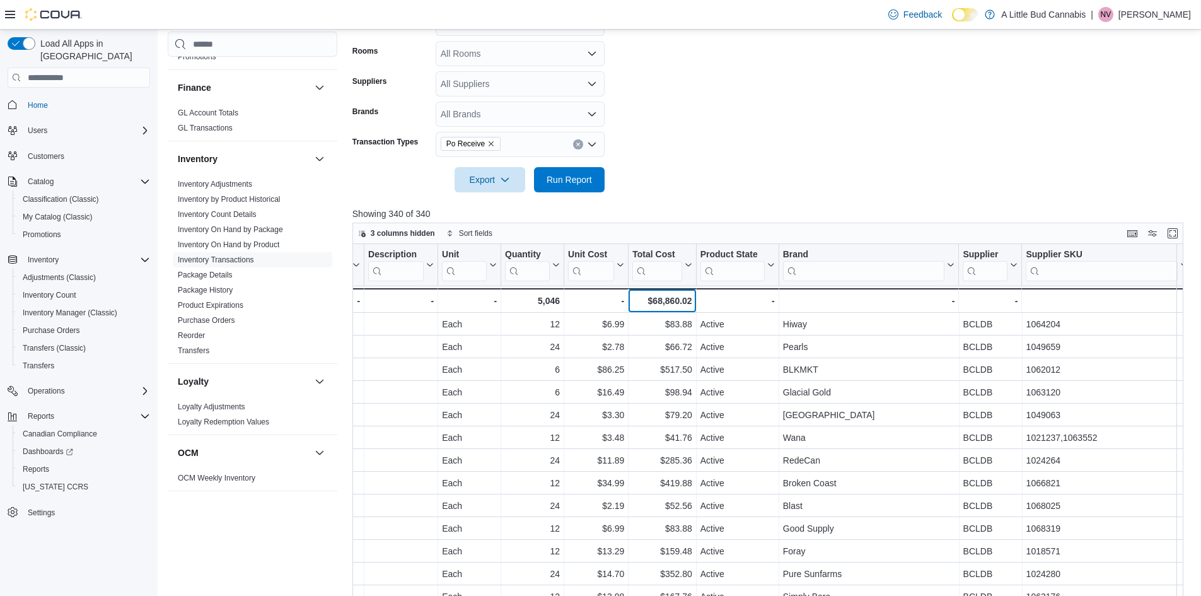
click at [660, 301] on div "$68,860.02" at bounding box center [662, 300] width 59 height 15
